Goal: Find specific page/section: Find specific page/section

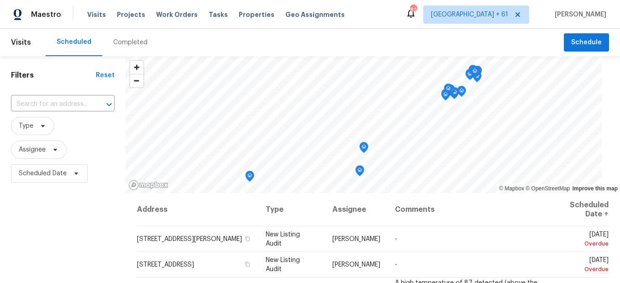
click at [137, 39] on div "Completed" at bounding box center [130, 42] width 34 height 9
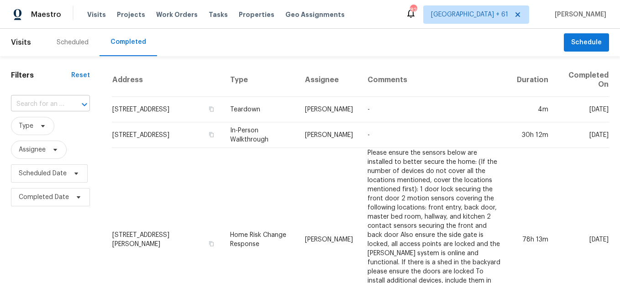
click at [69, 105] on div at bounding box center [78, 104] width 24 height 13
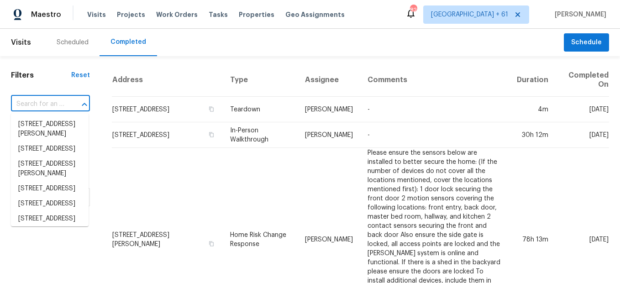
paste input "[STREET_ADDRESS]"
type input "[STREET_ADDRESS]"
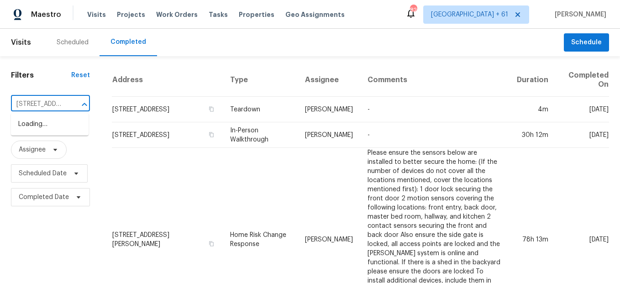
scroll to position [0, 81]
click at [45, 126] on li "[STREET_ADDRESS]" at bounding box center [50, 124] width 78 height 15
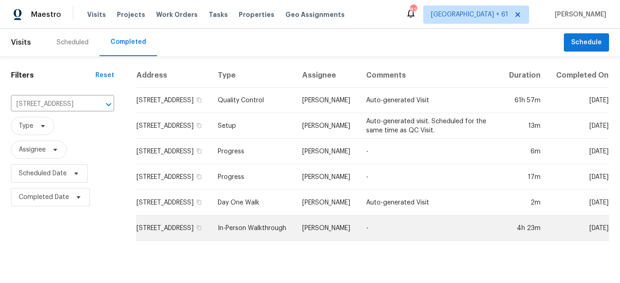
click at [248, 235] on td "In-Person Walkthrough" at bounding box center [253, 229] width 85 height 26
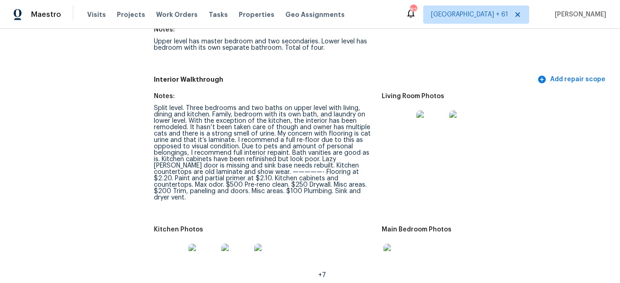
scroll to position [1108, 0]
click at [397, 119] on img at bounding box center [398, 124] width 29 height 29
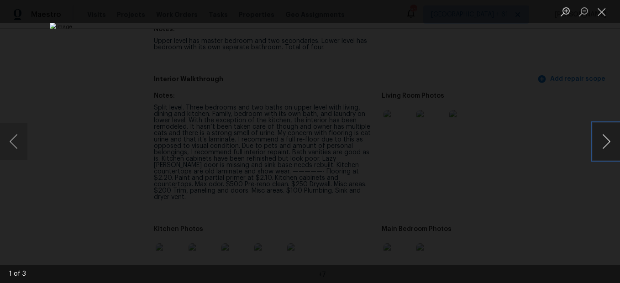
click at [606, 139] on button "Next image" at bounding box center [606, 141] width 27 height 37
click at [602, 18] on button "Close lightbox" at bounding box center [602, 12] width 18 height 16
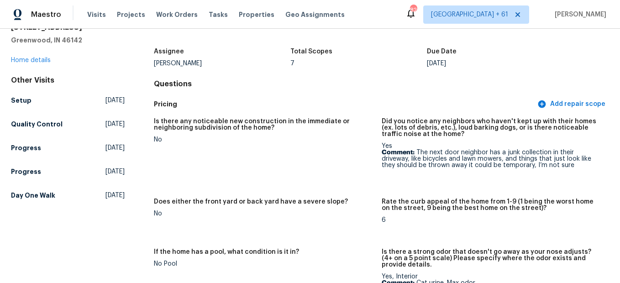
scroll to position [0, 0]
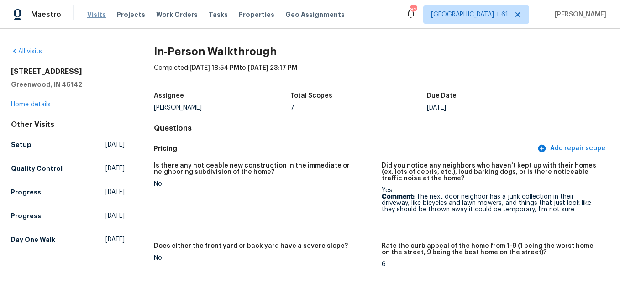
click at [87, 13] on span "Visits" at bounding box center [96, 14] width 19 height 9
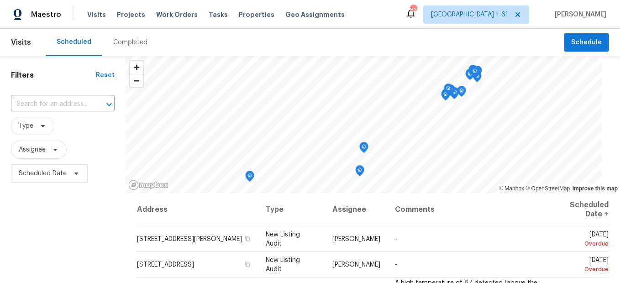
click at [128, 40] on div "Completed" at bounding box center [130, 42] width 34 height 9
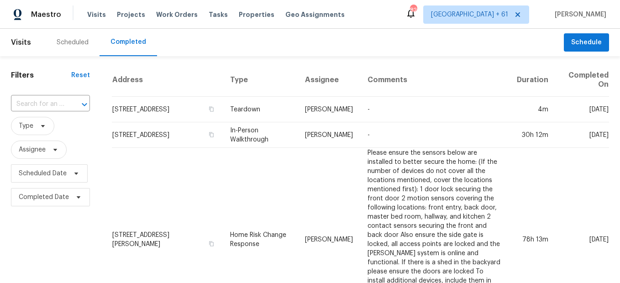
click at [72, 104] on div at bounding box center [78, 104] width 24 height 13
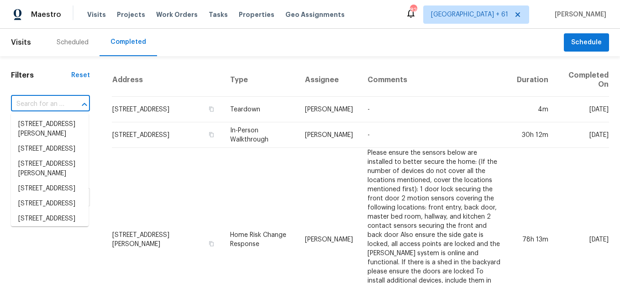
paste input "[STREET_ADDRESS]"
type input "[STREET_ADDRESS]"
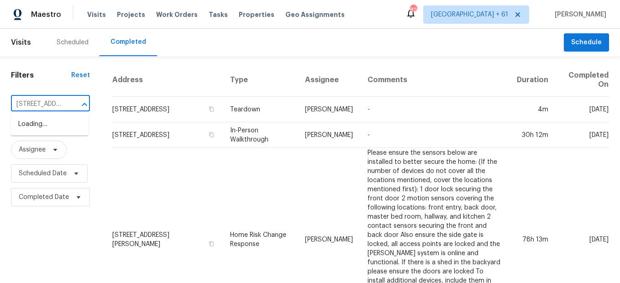
scroll to position [0, 83]
click at [61, 132] on li "[STREET_ADDRESS]" at bounding box center [50, 124] width 78 height 15
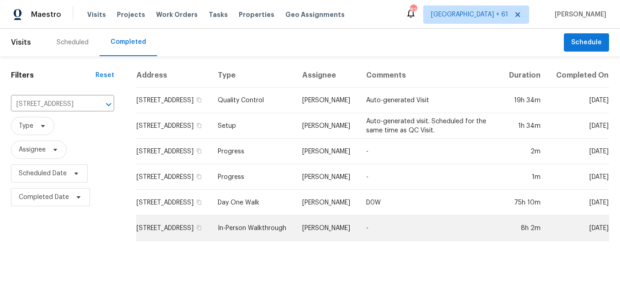
click at [254, 238] on td "In-Person Walkthrough" at bounding box center [253, 229] width 85 height 26
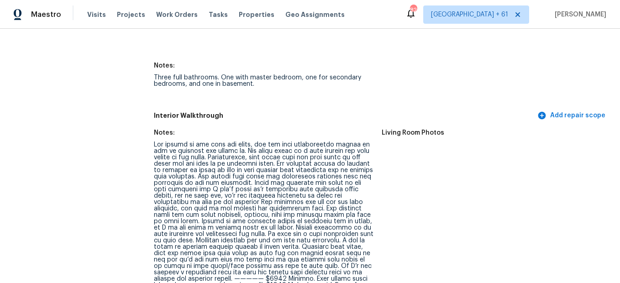
scroll to position [1259, 0]
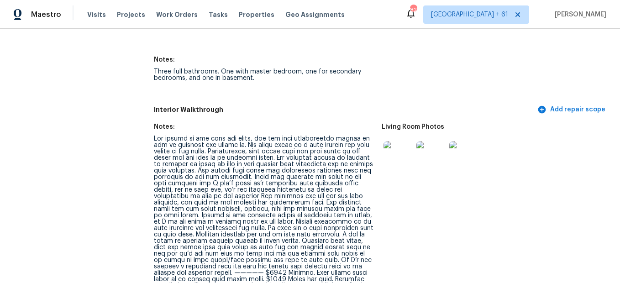
click at [384, 160] on img at bounding box center [398, 155] width 29 height 29
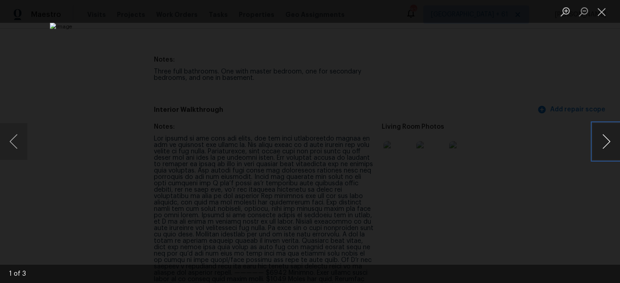
click at [610, 143] on button "Next image" at bounding box center [606, 141] width 27 height 37
